Goal: Find contact information: Find contact information

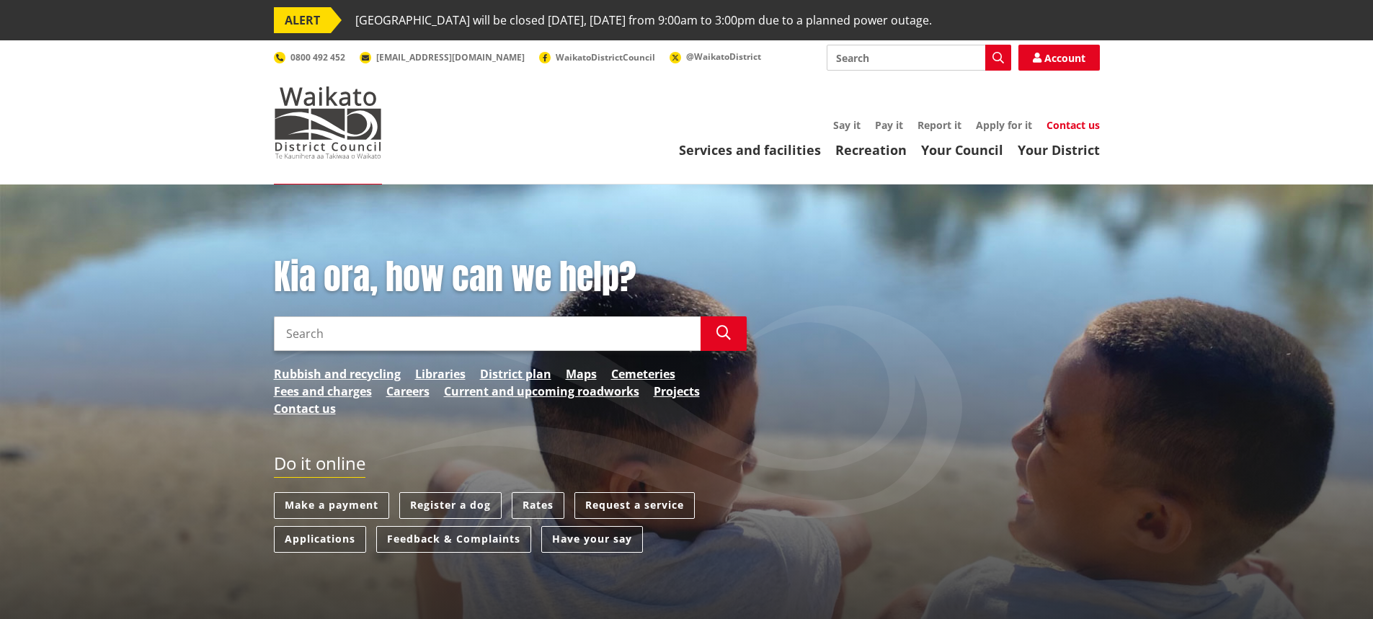
click at [1060, 123] on link "Contact us" at bounding box center [1073, 125] width 53 height 14
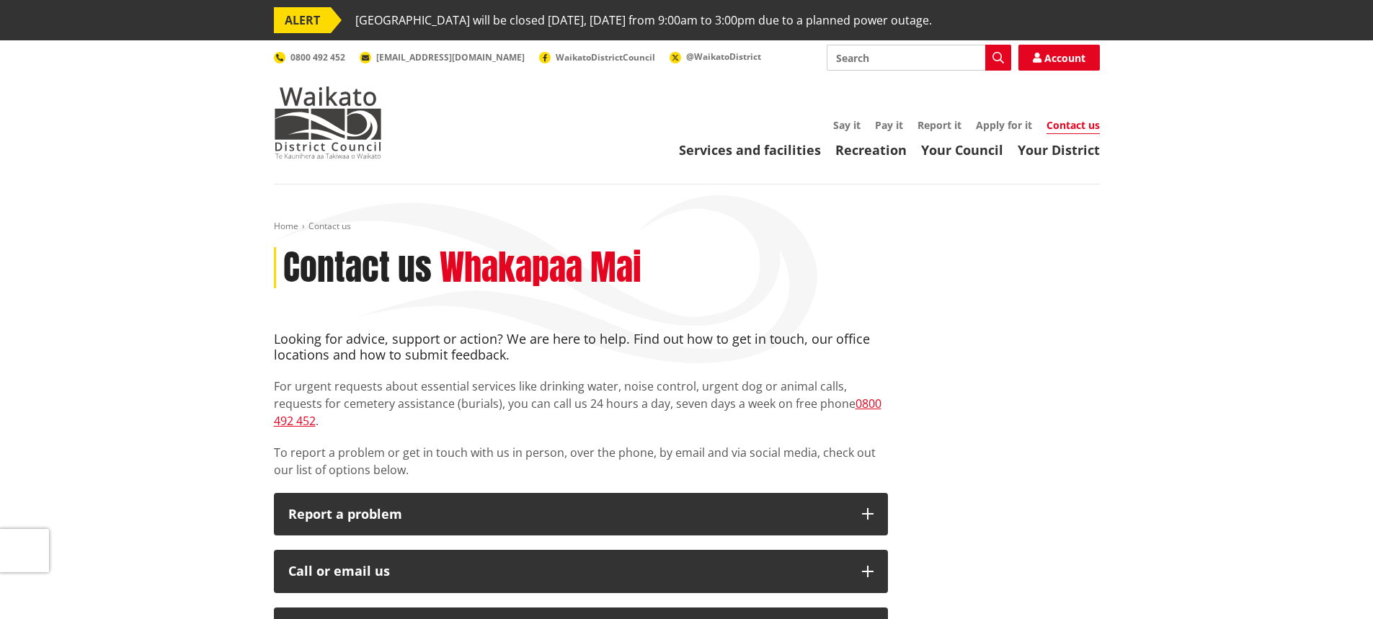
click at [1068, 127] on link "Contact us" at bounding box center [1073, 126] width 53 height 16
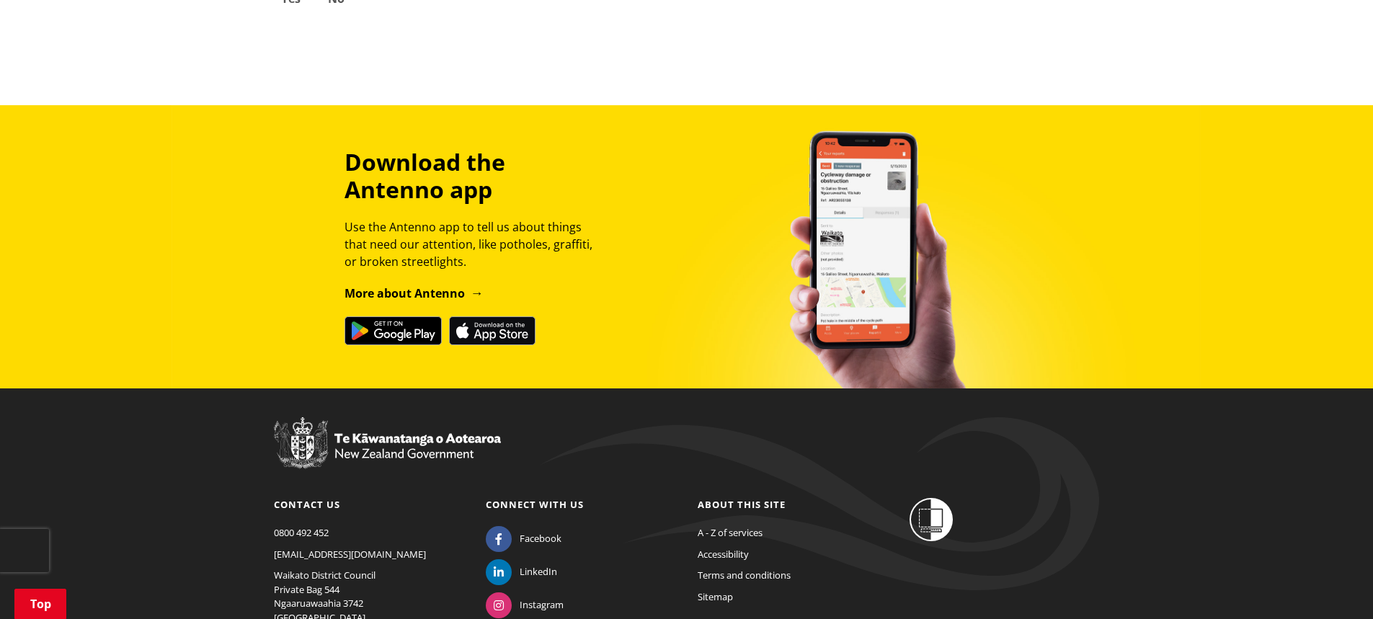
scroll to position [1276, 0]
